Goal: Task Accomplishment & Management: Use online tool/utility

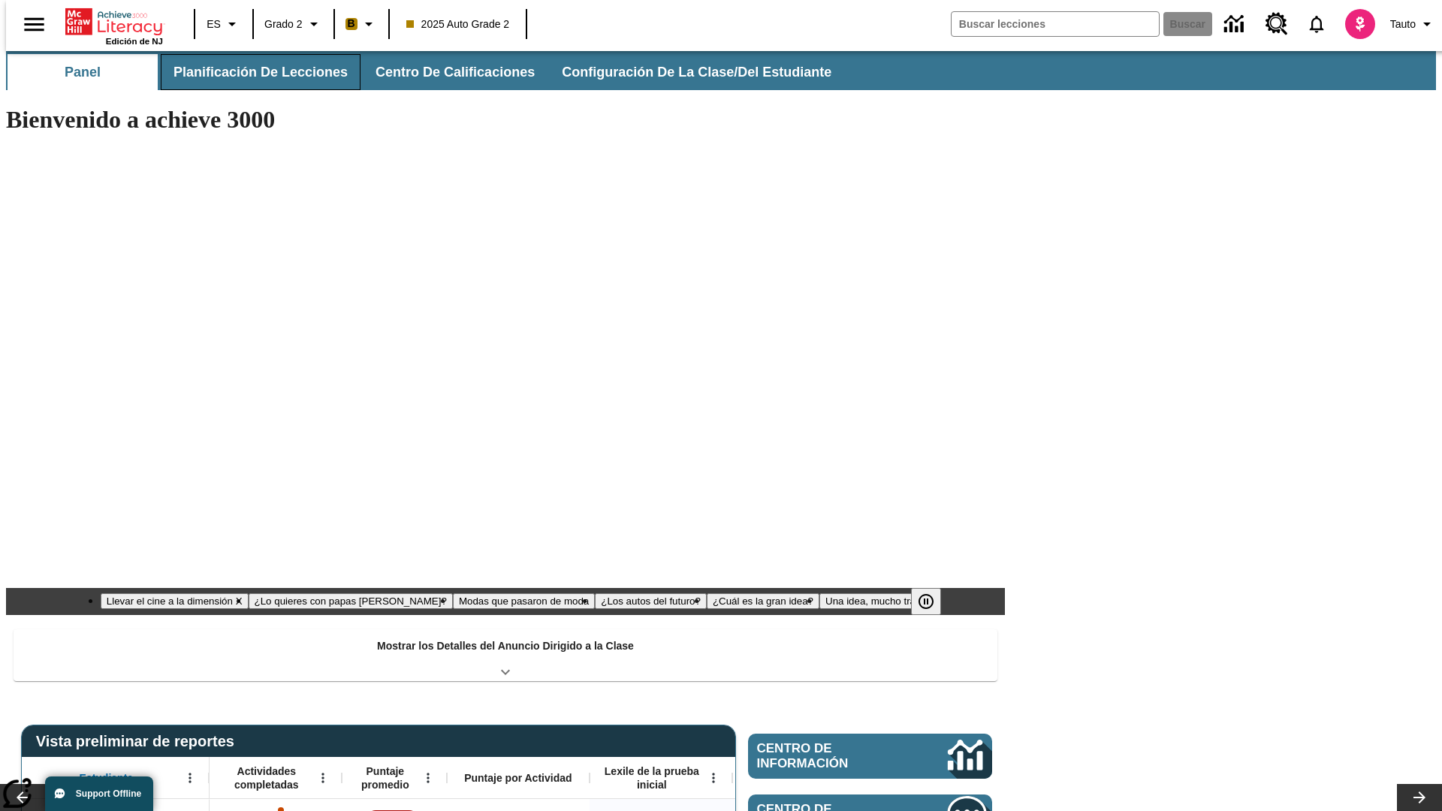
click at [252, 72] on button "Planificación de lecciones" at bounding box center [261, 72] width 200 height 36
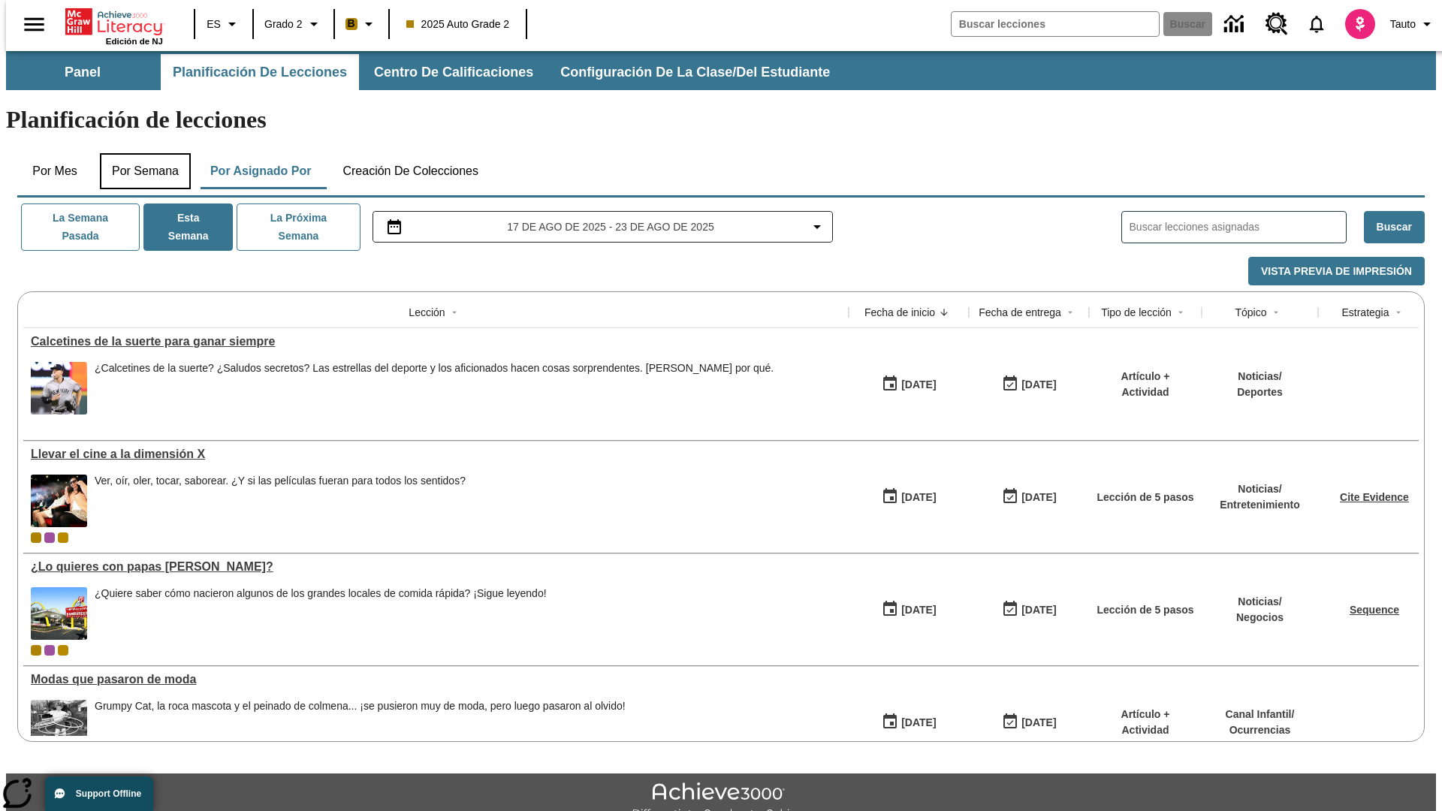
click at [140, 153] on button "Por semana" at bounding box center [145, 171] width 91 height 36
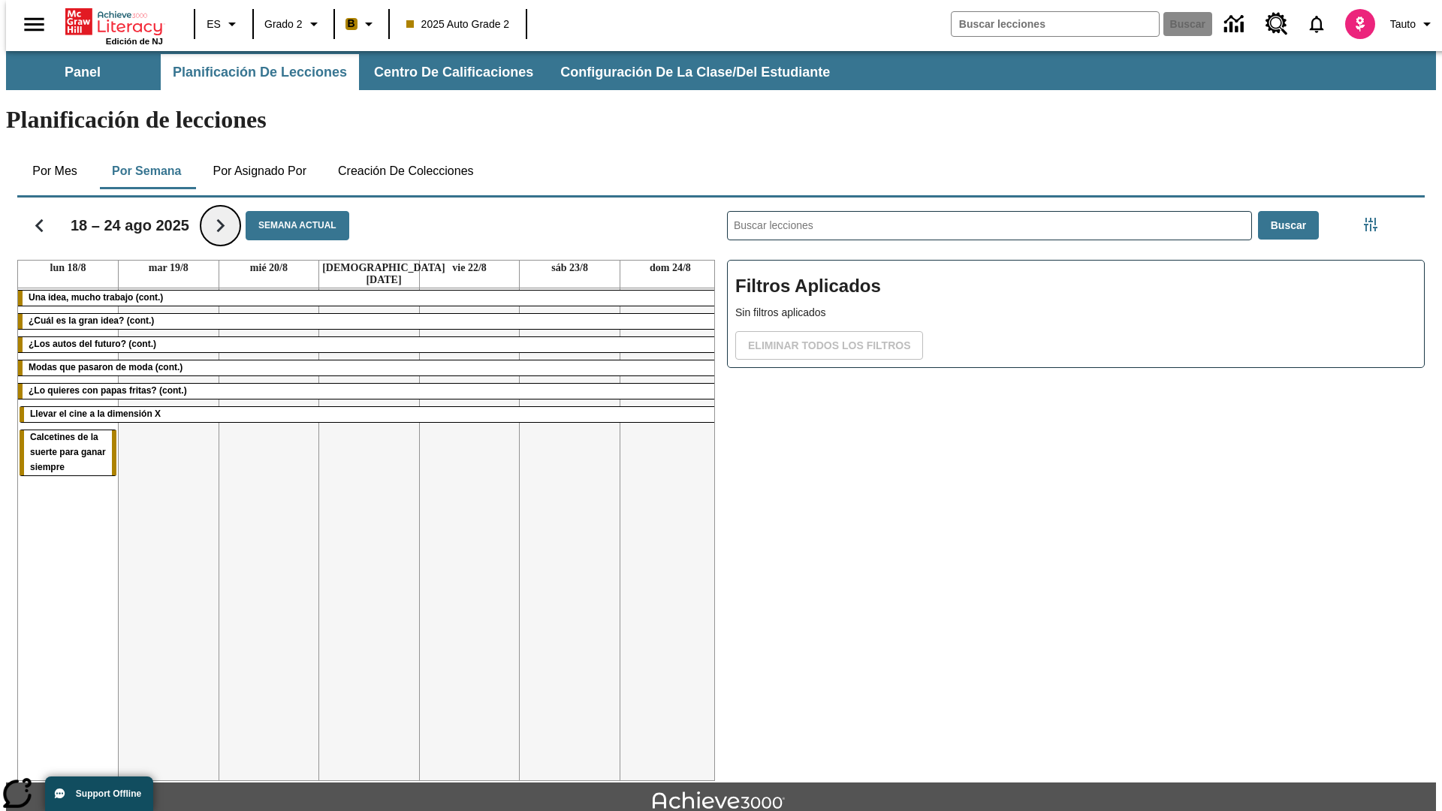
click at [210, 213] on icon "Seguir" at bounding box center [220, 226] width 26 height 26
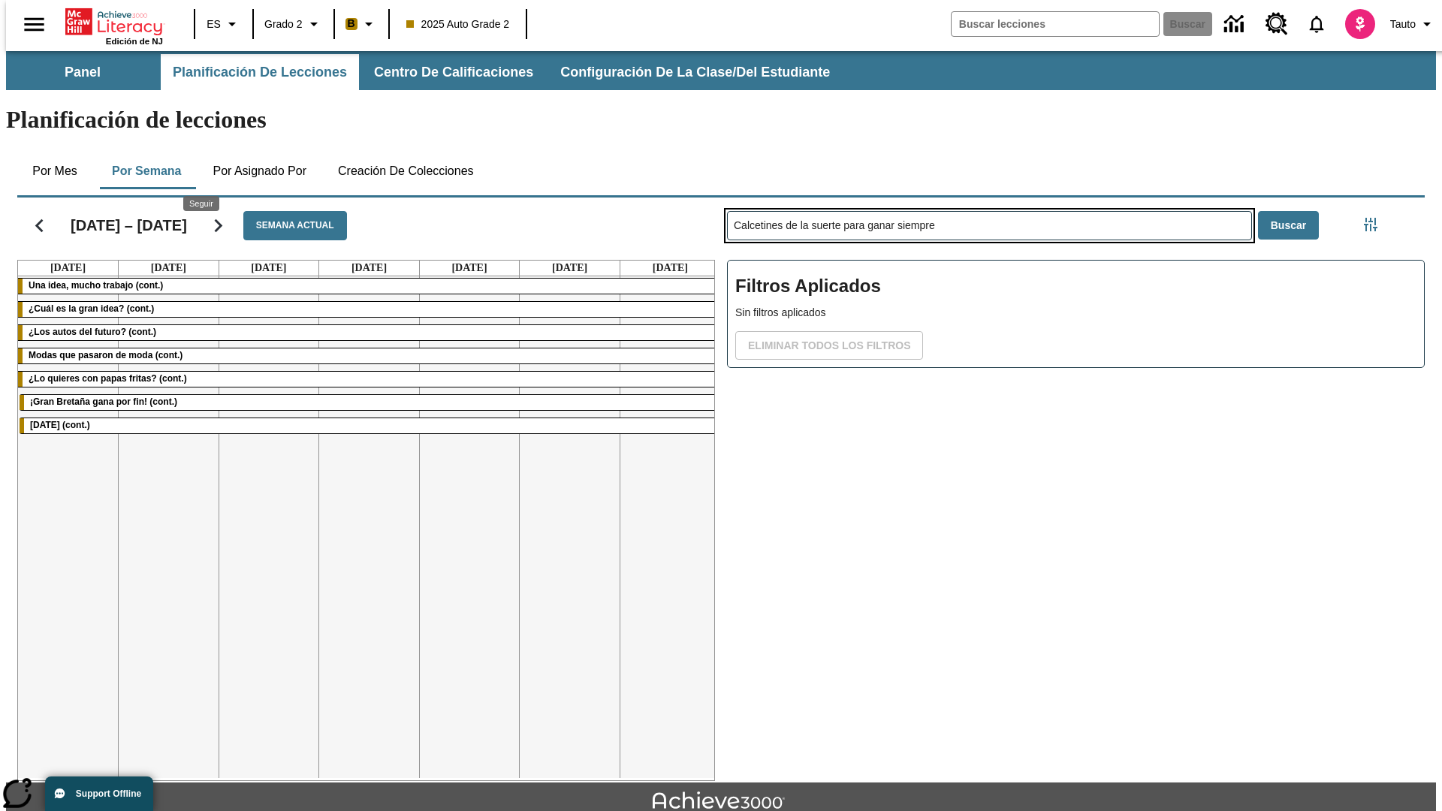
type input "Calcetines de la suerte para ganar siempre"
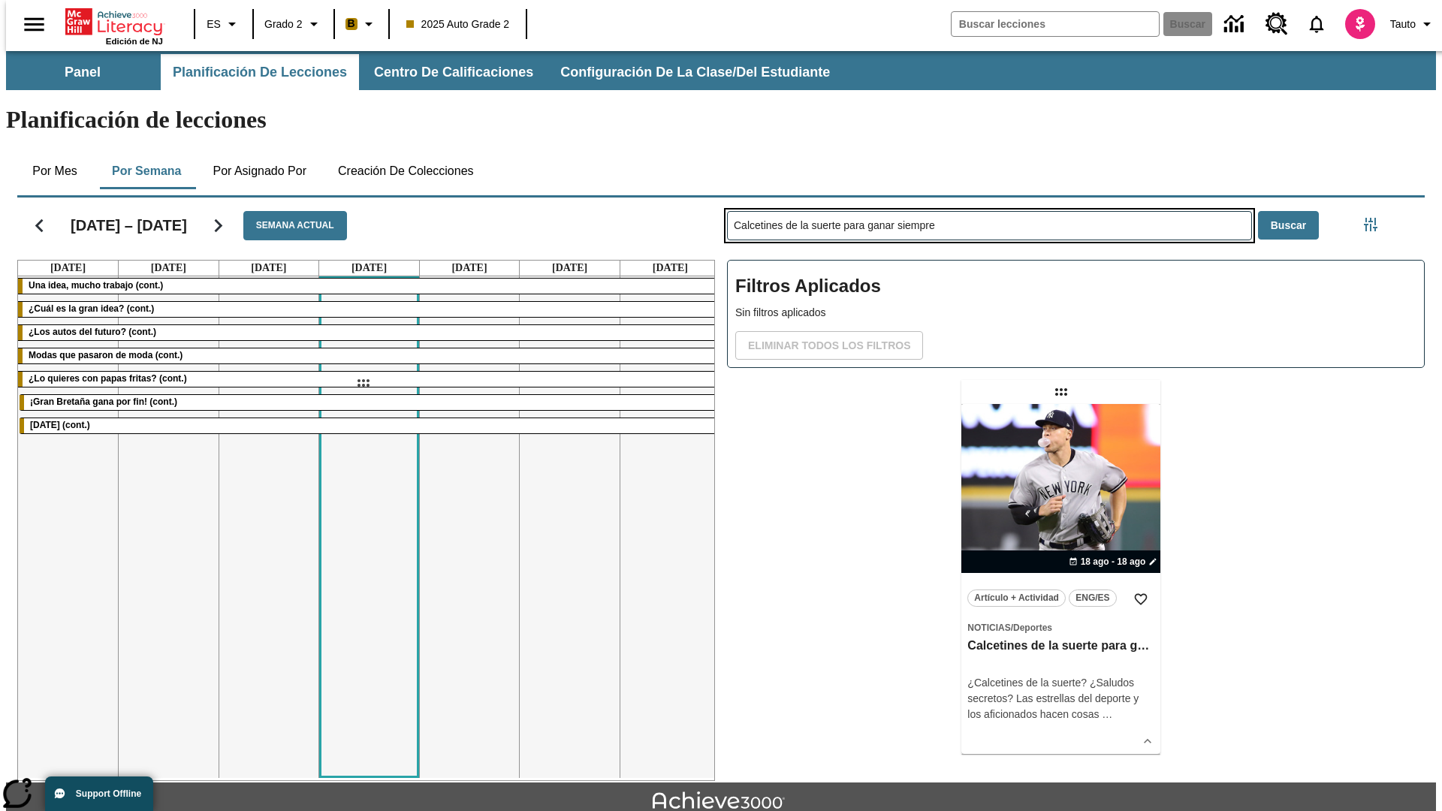
drag, startPoint x: 1063, startPoint y: 333, endPoint x: 363, endPoint y: 383, distance: 701.7
click at [363, 383] on div "[DATE] – [DATE] Semana actual [DATE] [DATE] [DATE] [DATE] [DATE] [DATE] [DATE] …" at bounding box center [714, 485] width 1419 height 589
